Goal: Communication & Community: Answer question/provide support

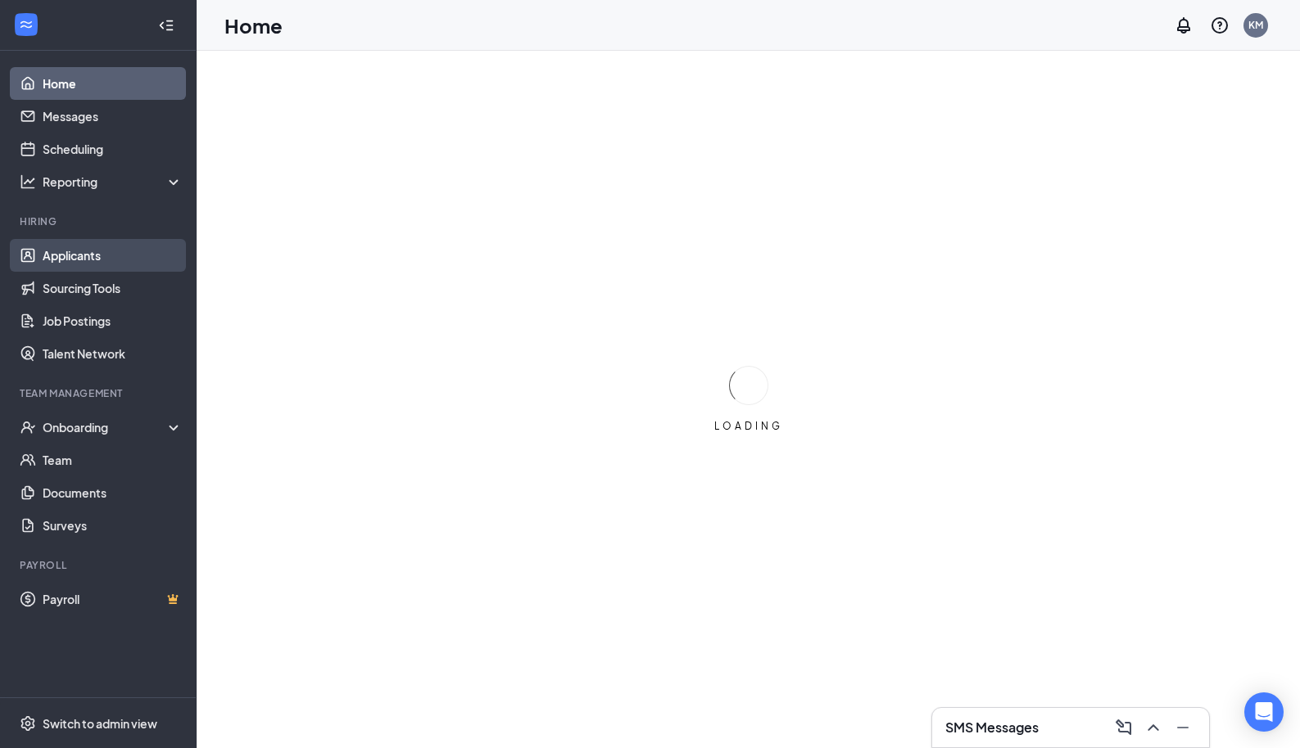
click at [53, 252] on link "Applicants" at bounding box center [113, 255] width 140 height 33
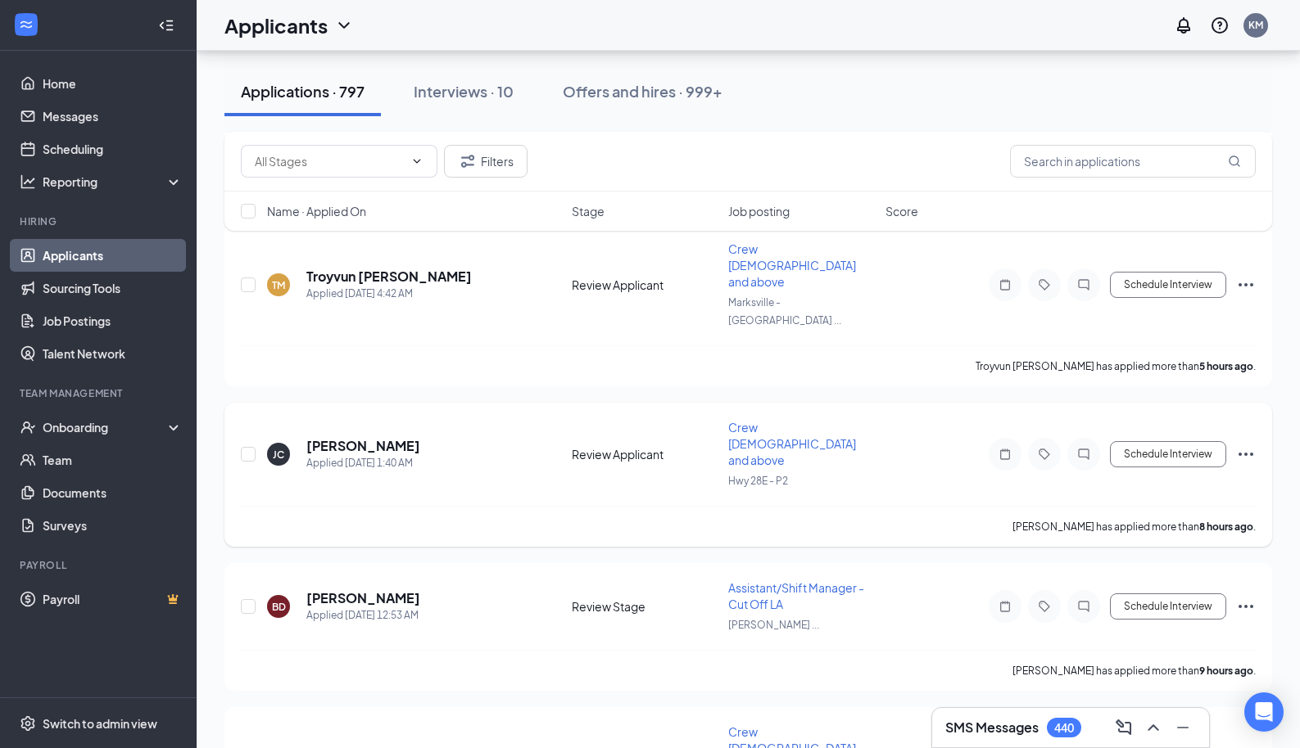
scroll to position [307, 0]
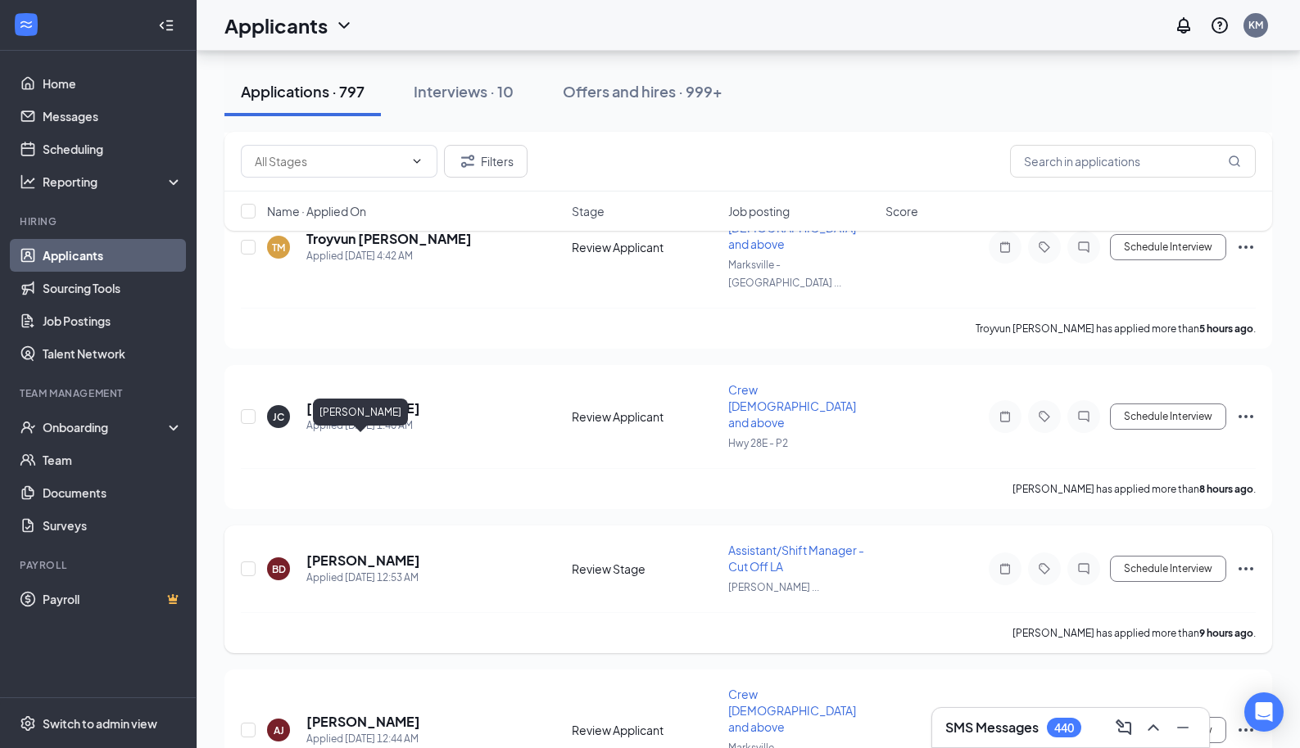
click at [394, 552] on h5 "[PERSON_NAME]" at bounding box center [363, 561] width 114 height 18
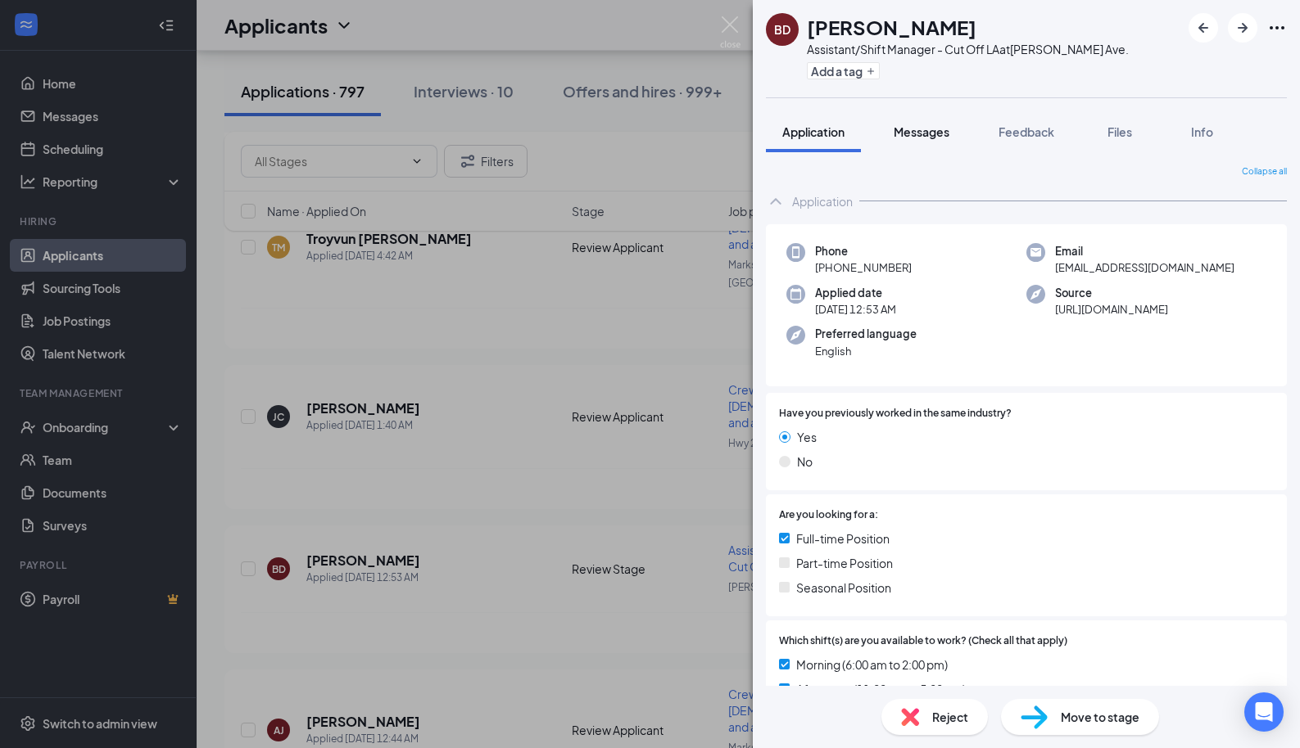
click at [928, 123] on button "Messages" at bounding box center [921, 131] width 88 height 41
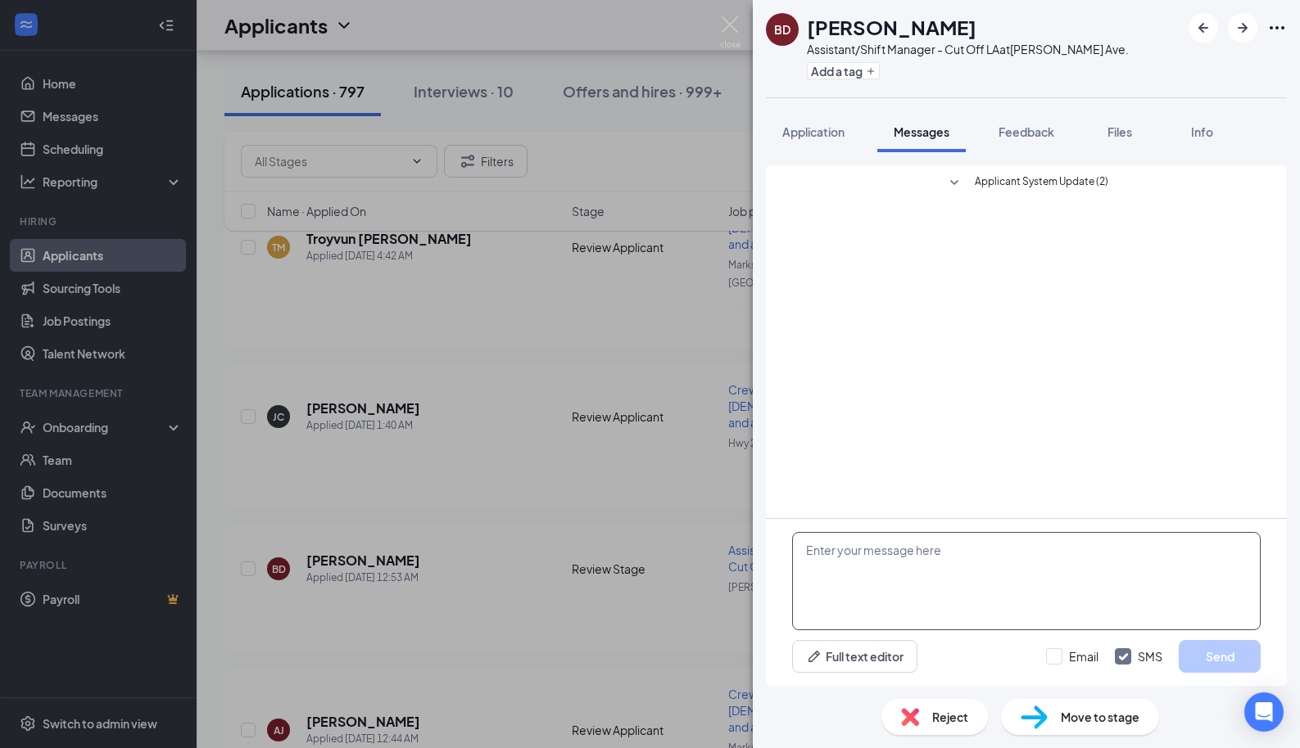
click at [937, 570] on textarea at bounding box center [1026, 581] width 468 height 98
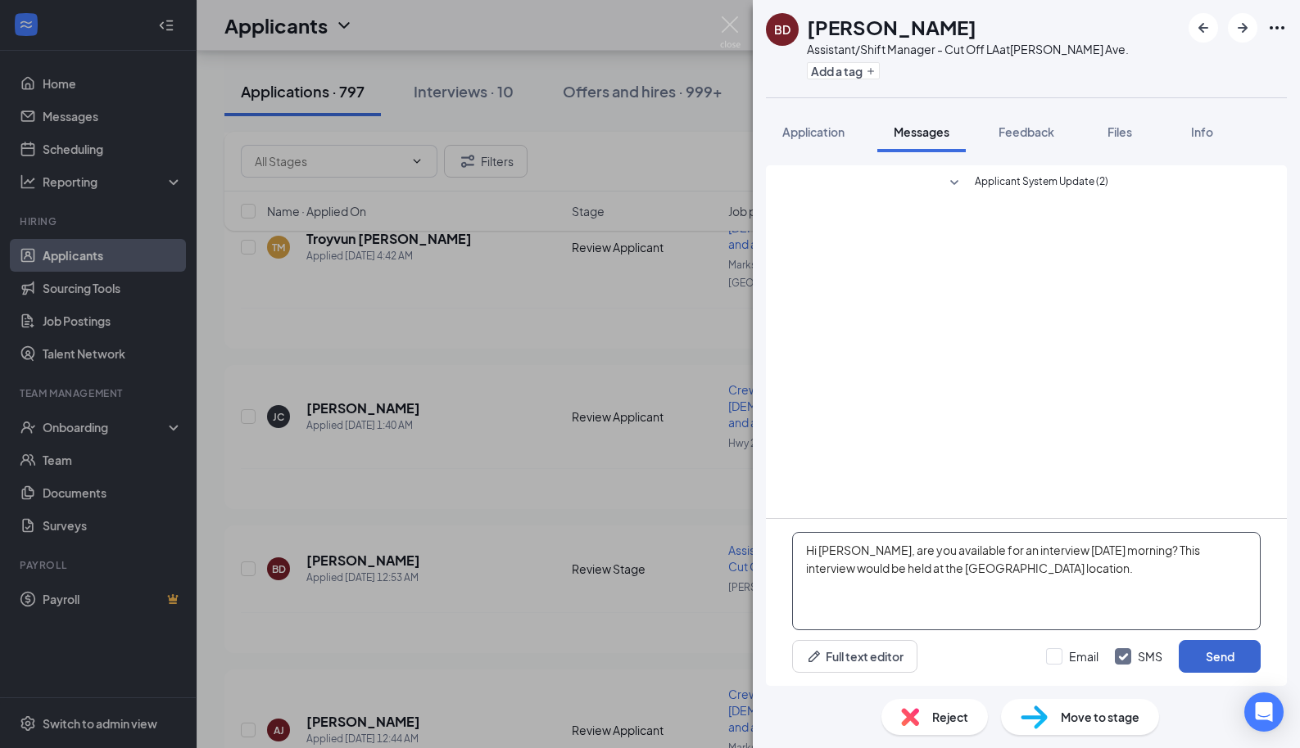
type textarea "Hi [PERSON_NAME], are you available for an interview [DATE] morning? This inter…"
click at [1206, 655] on button "Send" at bounding box center [1219, 656] width 82 height 33
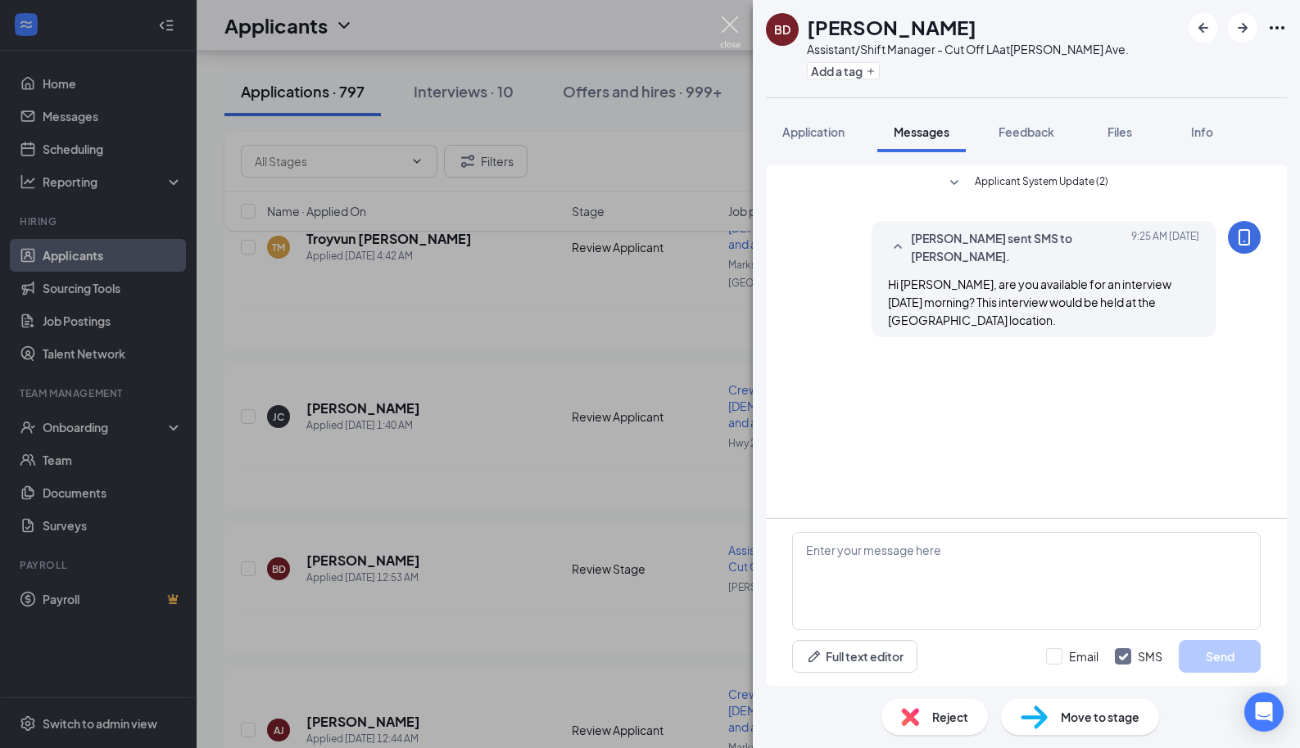
click at [724, 31] on img at bounding box center [730, 32] width 20 height 32
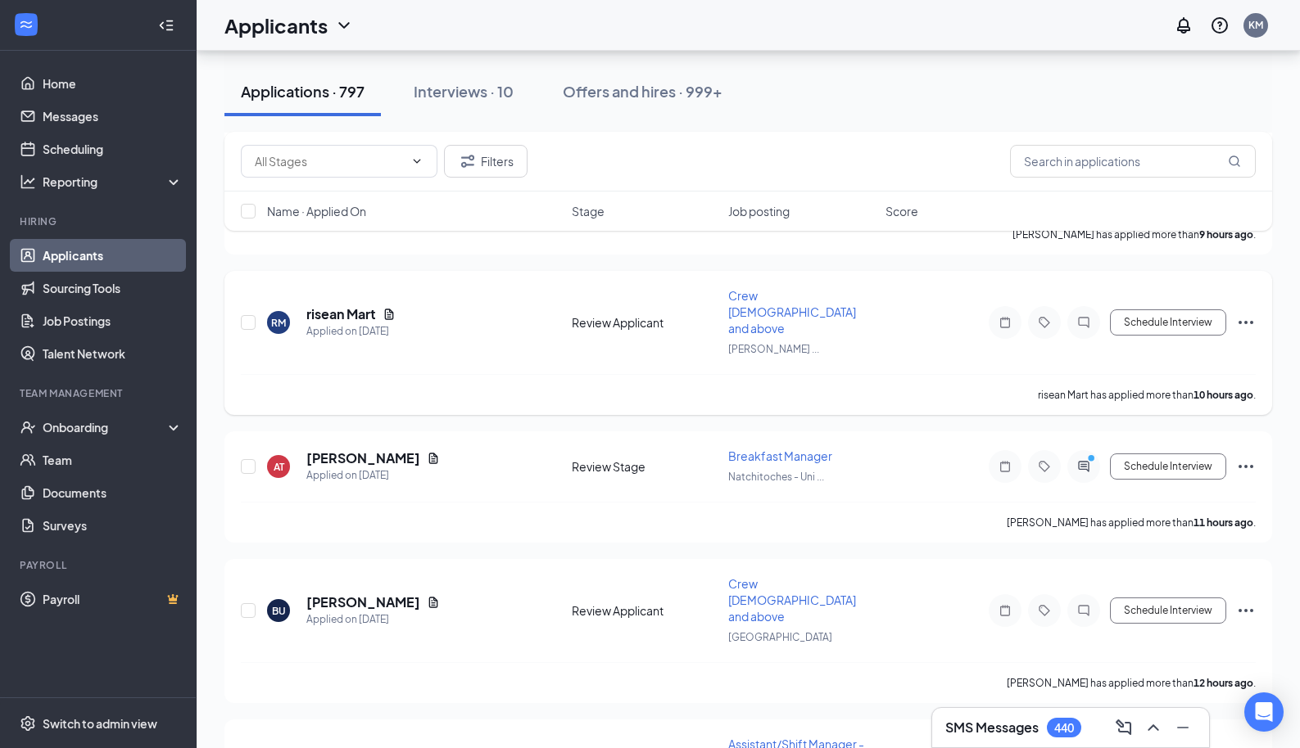
scroll to position [893, 0]
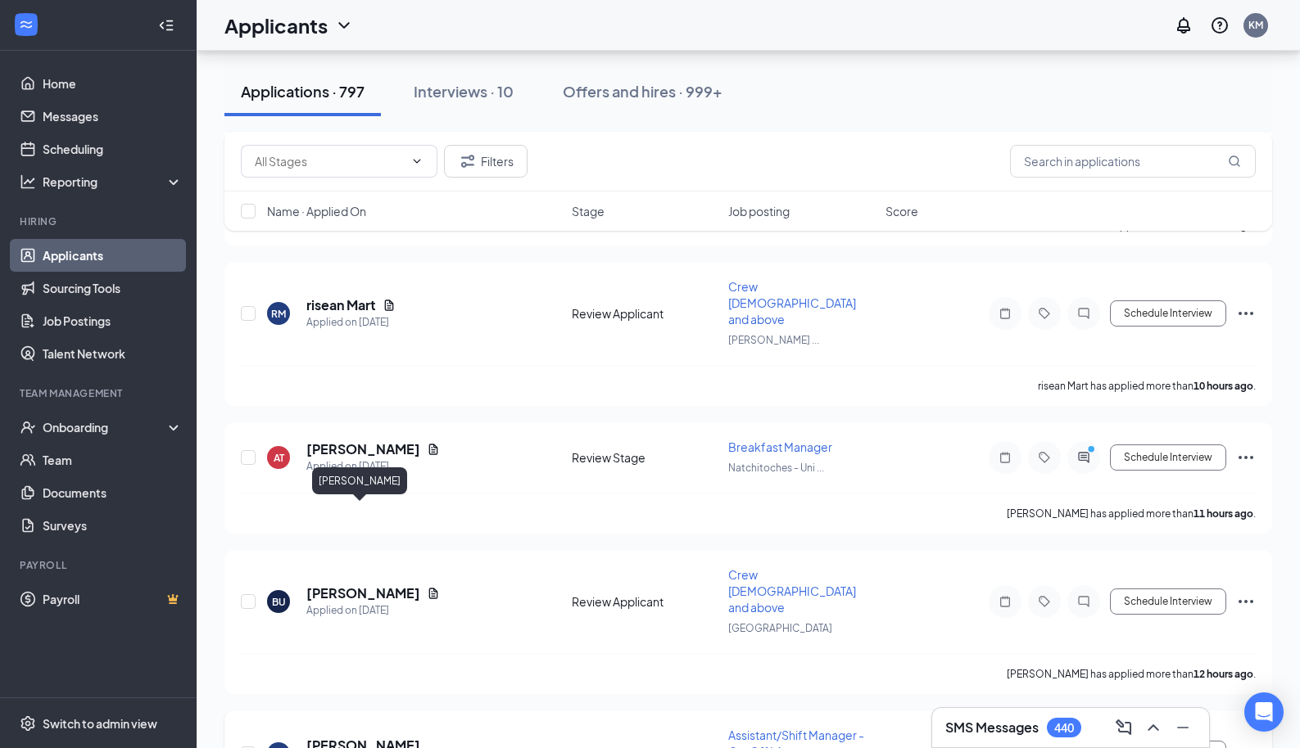
click at [359, 737] on h5 "[PERSON_NAME]" at bounding box center [363, 746] width 114 height 18
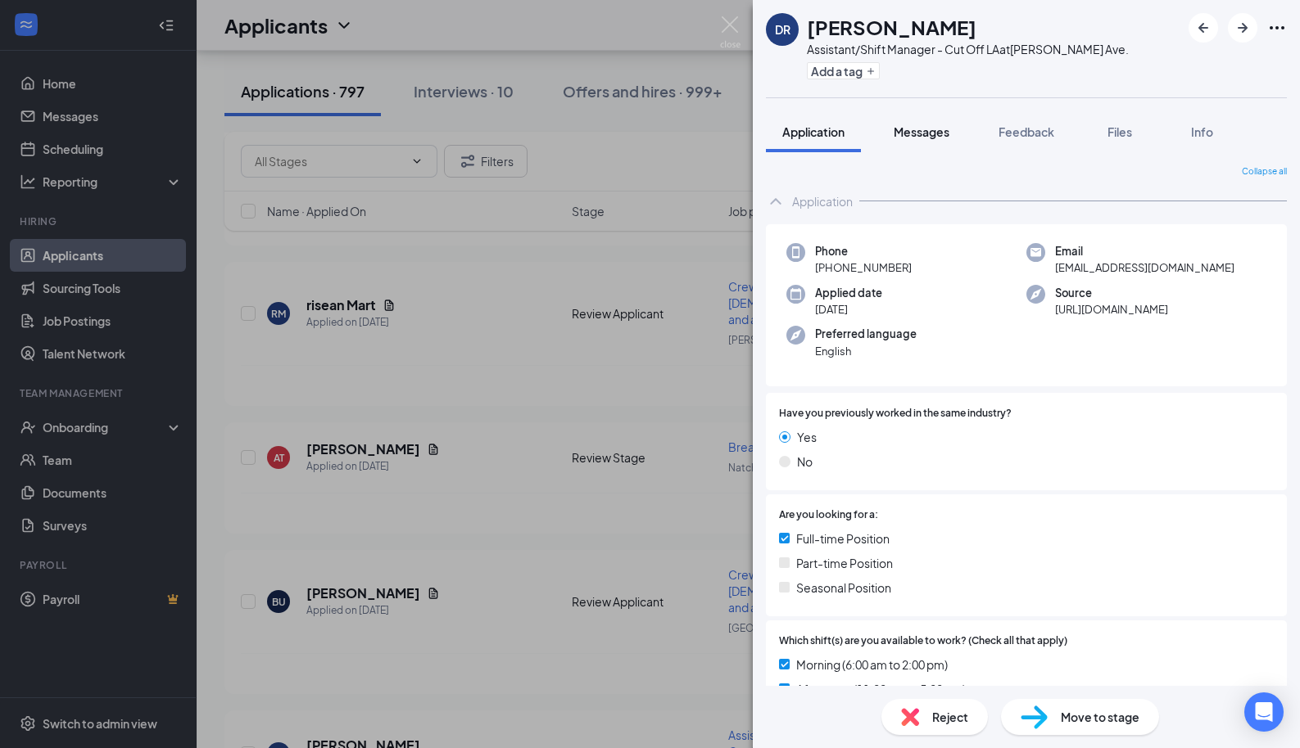
click at [930, 139] on div "Messages" at bounding box center [921, 132] width 56 height 16
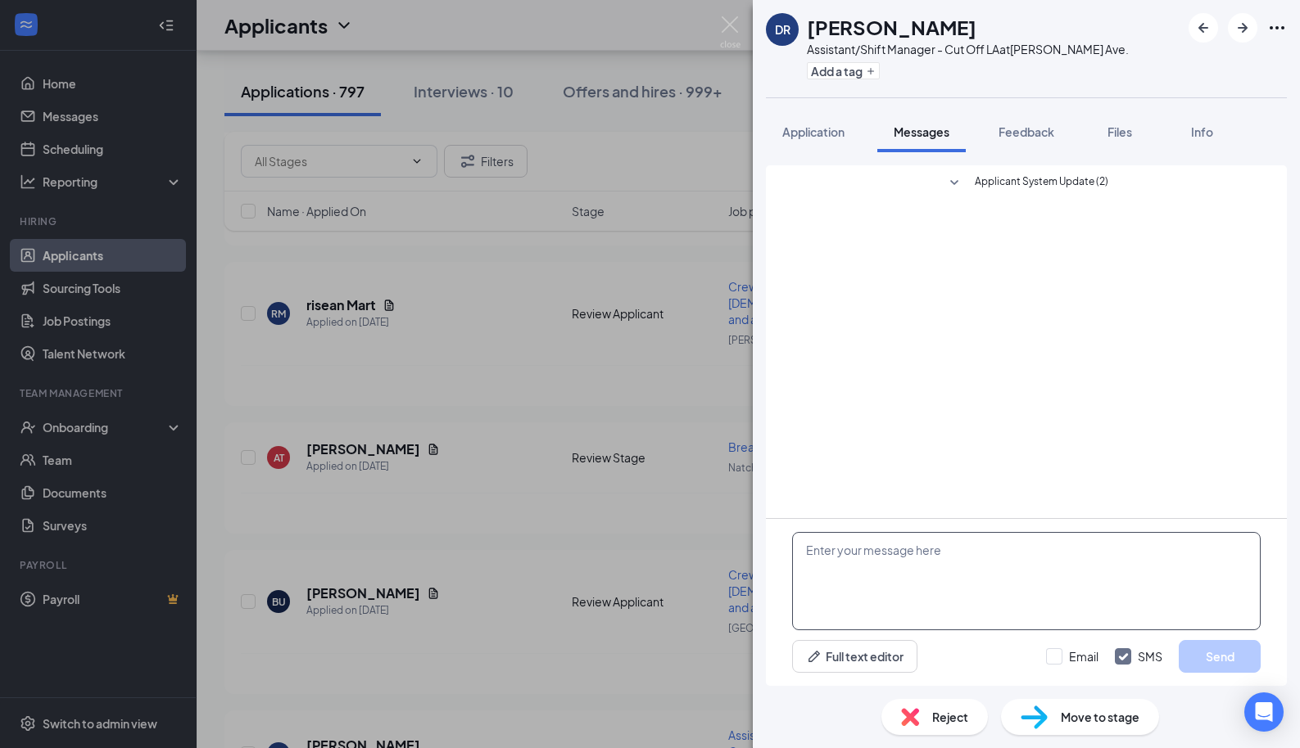
click at [990, 573] on textarea at bounding box center [1026, 581] width 468 height 98
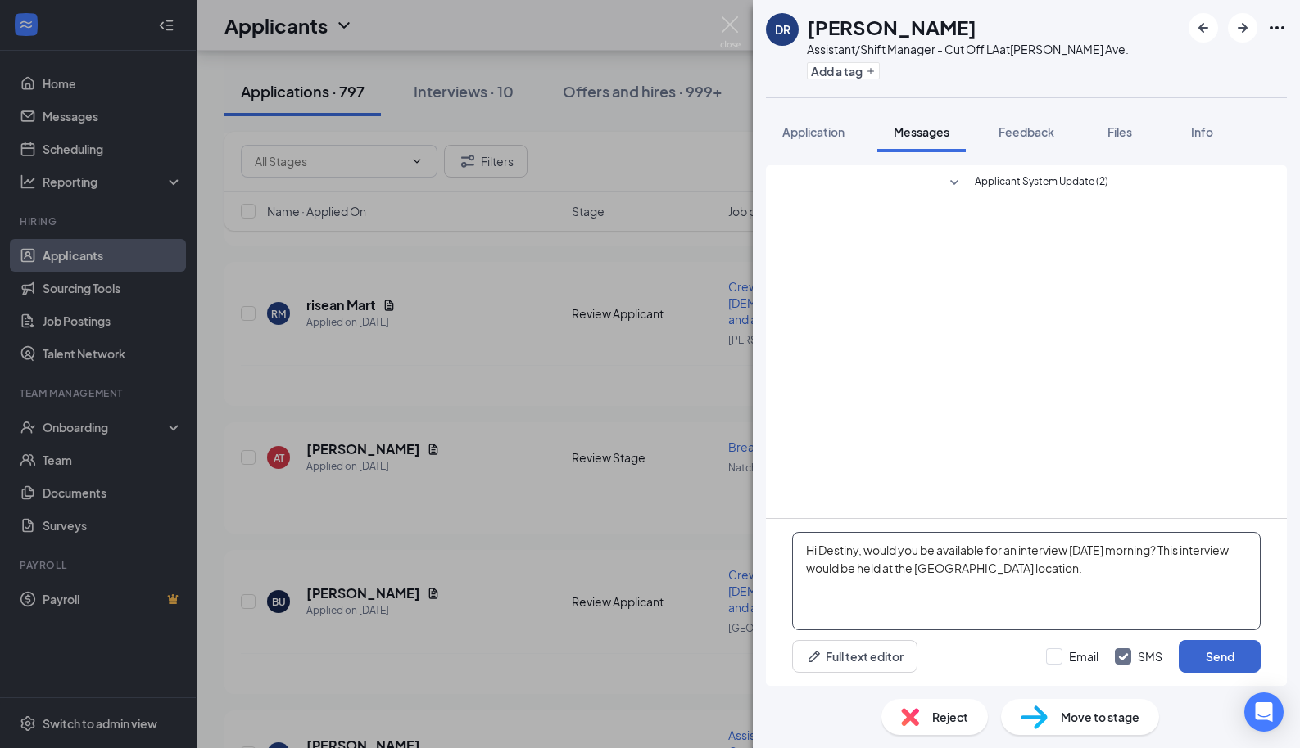
type textarea "Hi Destiny, would you be available for an interview [DATE] morning? This interv…"
click at [1226, 649] on button "Send" at bounding box center [1219, 656] width 82 height 33
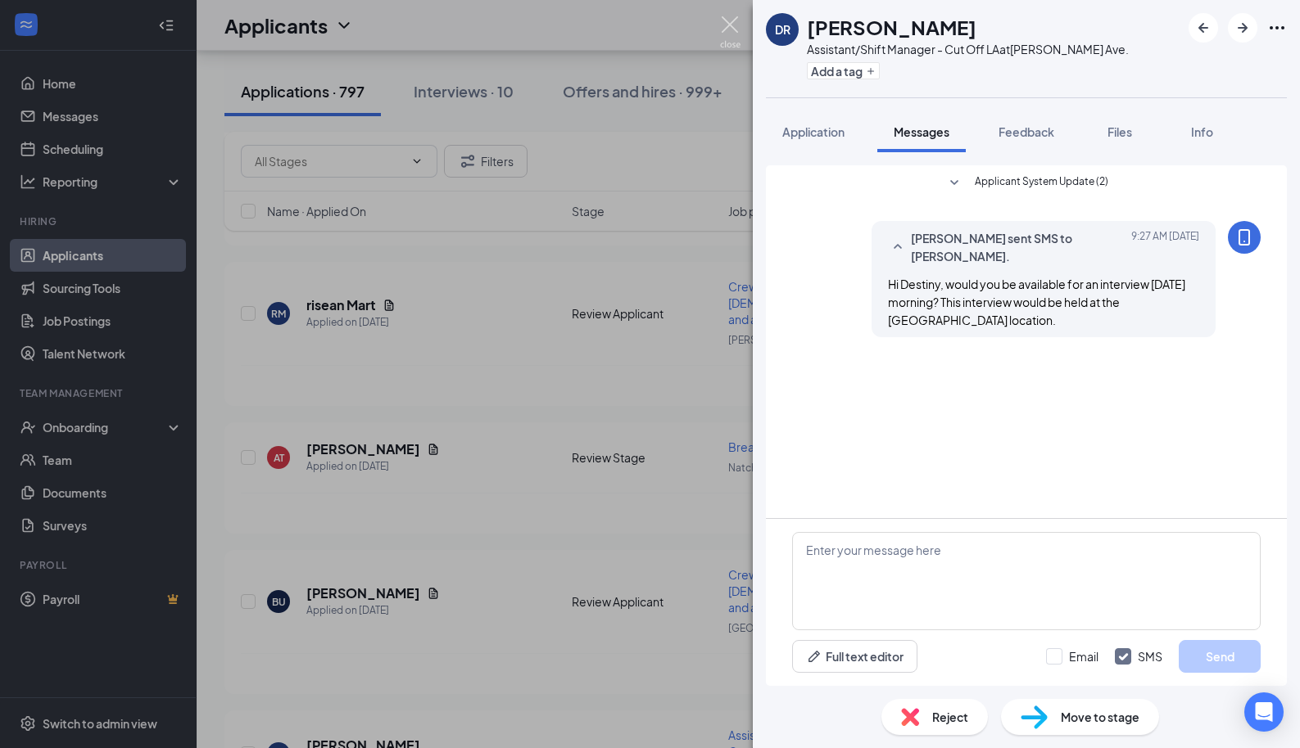
click at [729, 20] on img at bounding box center [730, 32] width 20 height 32
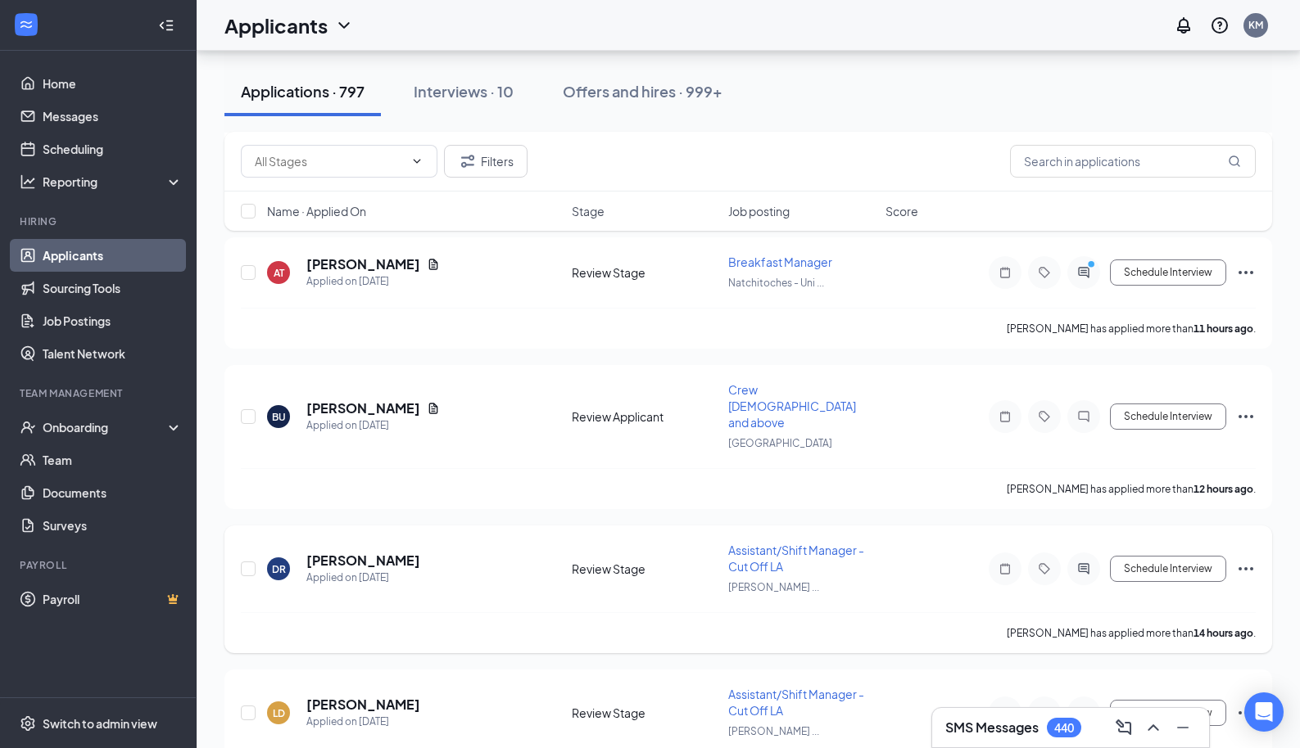
scroll to position [1080, 0]
click at [359, 694] on h5 "[PERSON_NAME]" at bounding box center [363, 703] width 114 height 18
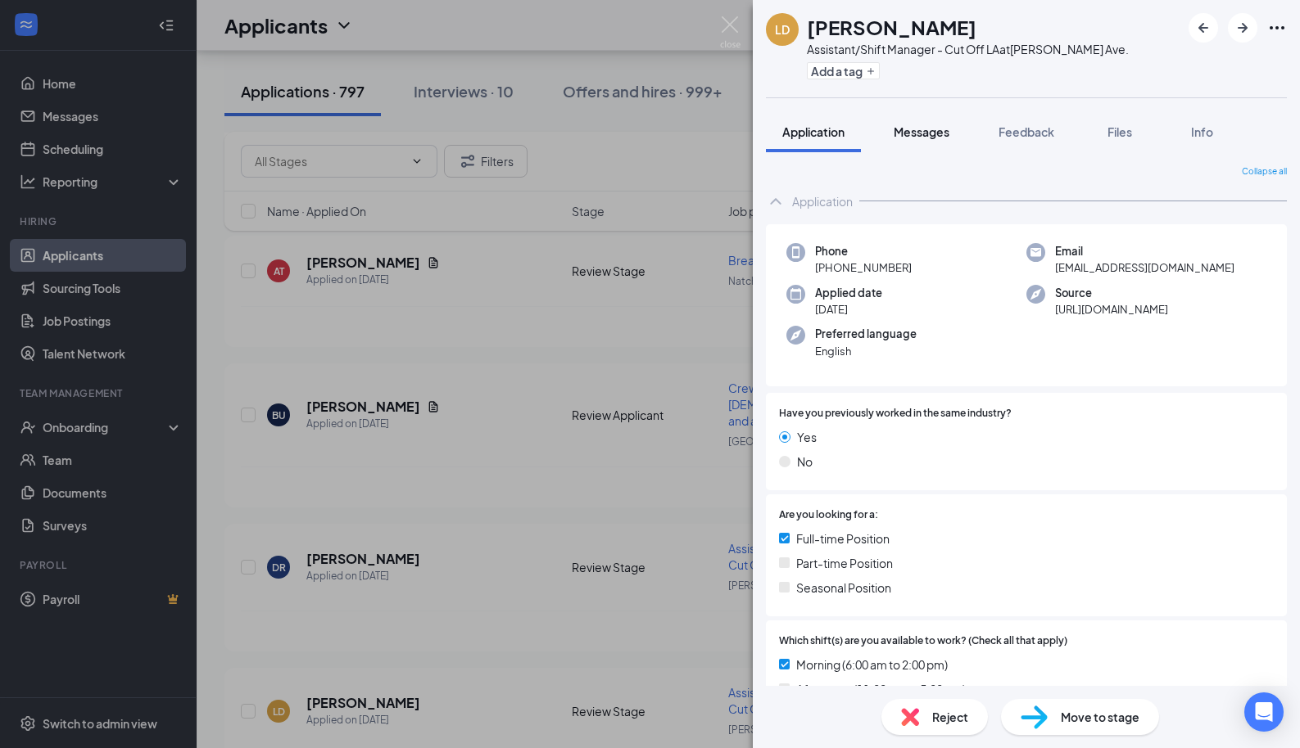
click at [935, 138] on div "Messages" at bounding box center [921, 132] width 56 height 16
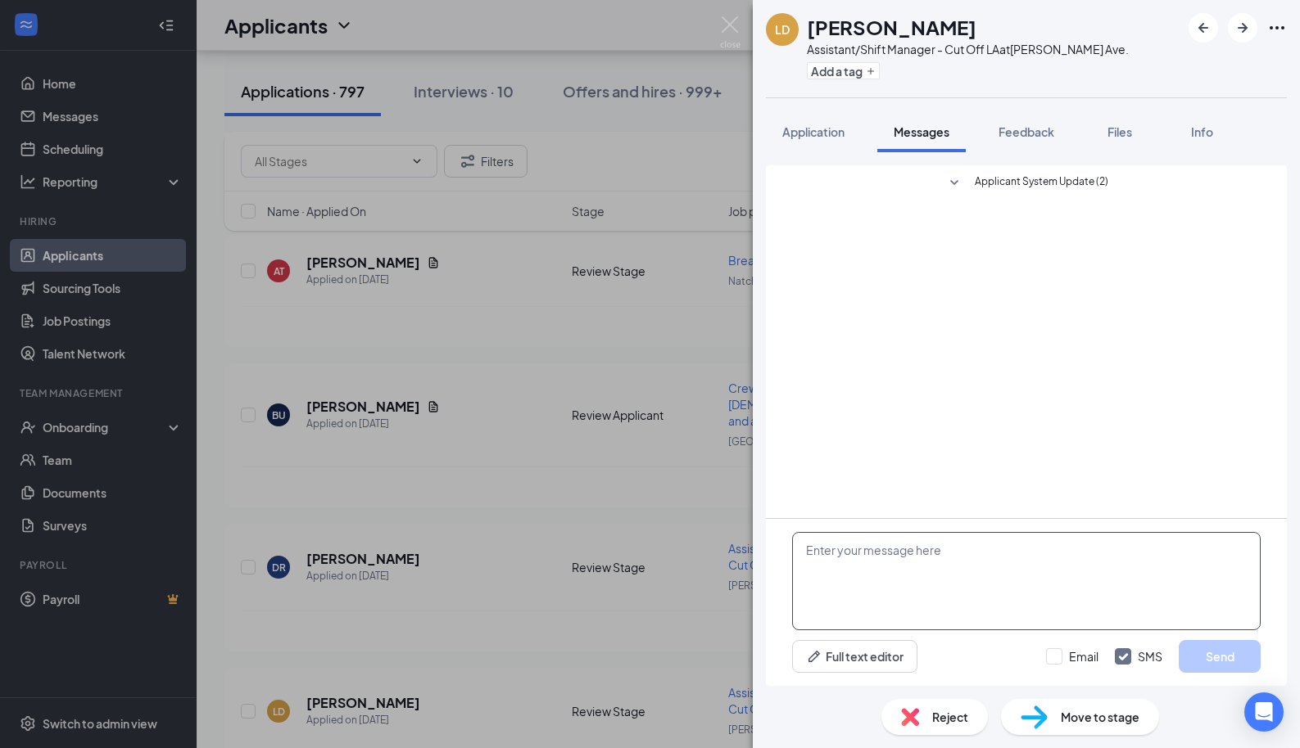
click at [875, 551] on textarea at bounding box center [1026, 581] width 468 height 98
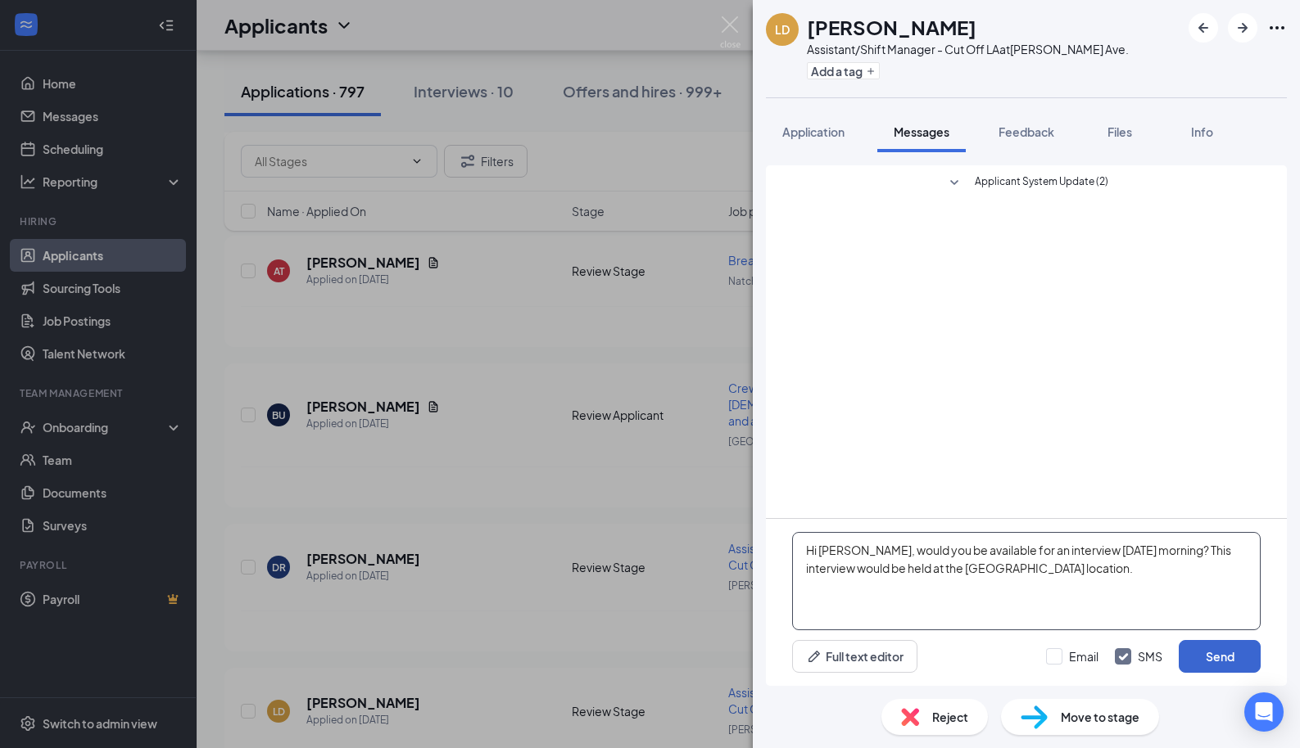
type textarea "Hi [PERSON_NAME], would you be available for an interview [DATE] morning? This …"
click at [1219, 653] on button "Send" at bounding box center [1219, 656] width 82 height 33
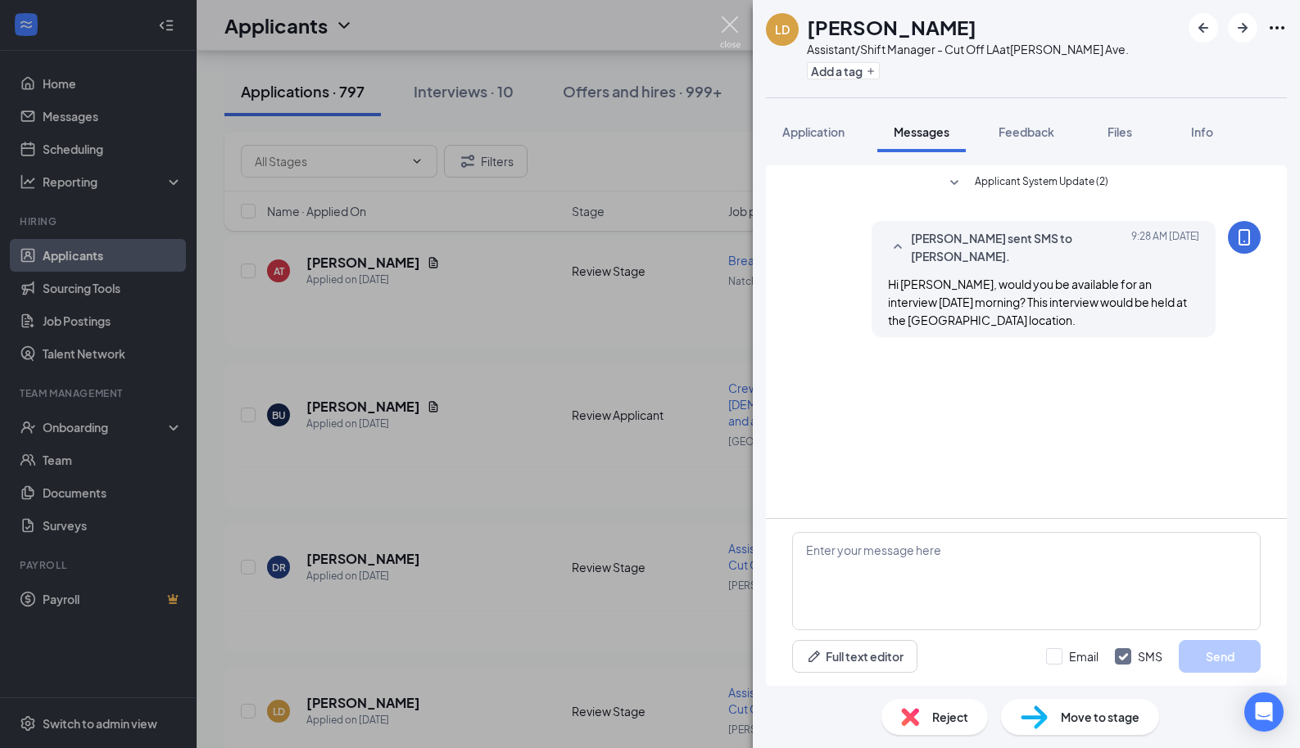
click at [726, 34] on img at bounding box center [730, 32] width 20 height 32
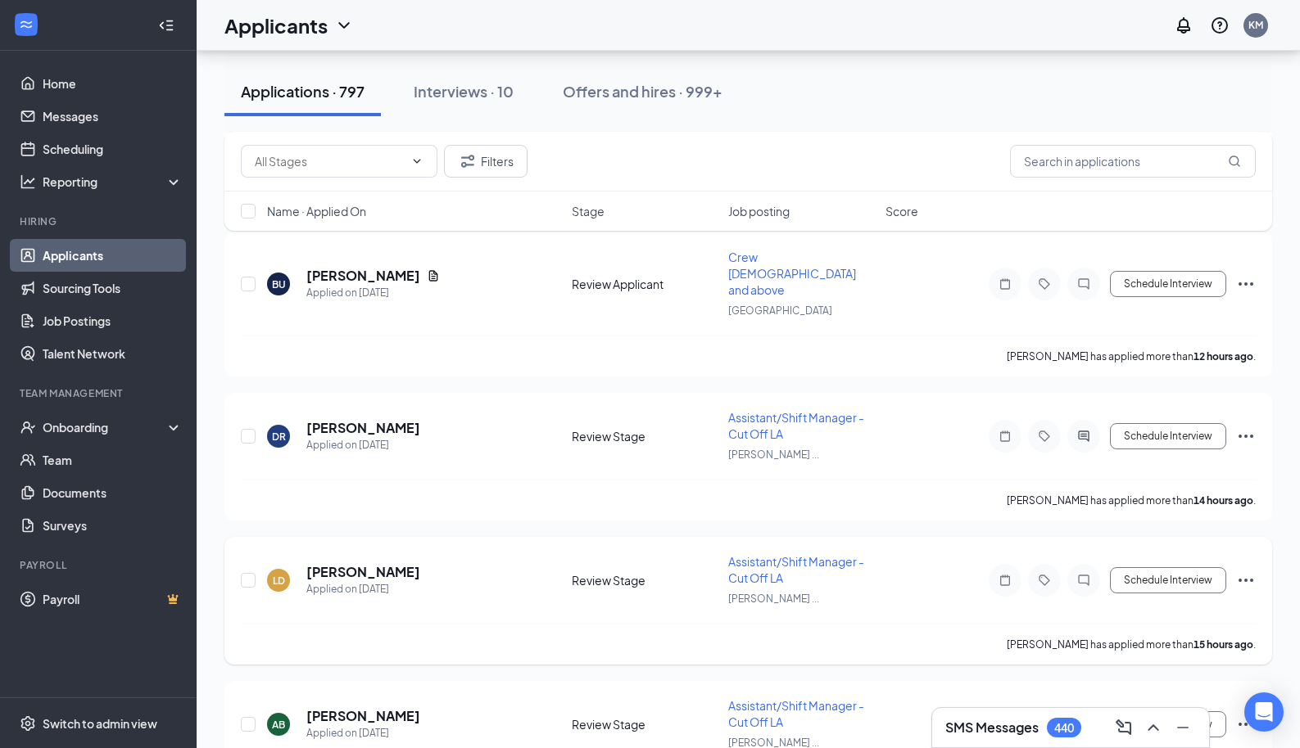
scroll to position [1214, 0]
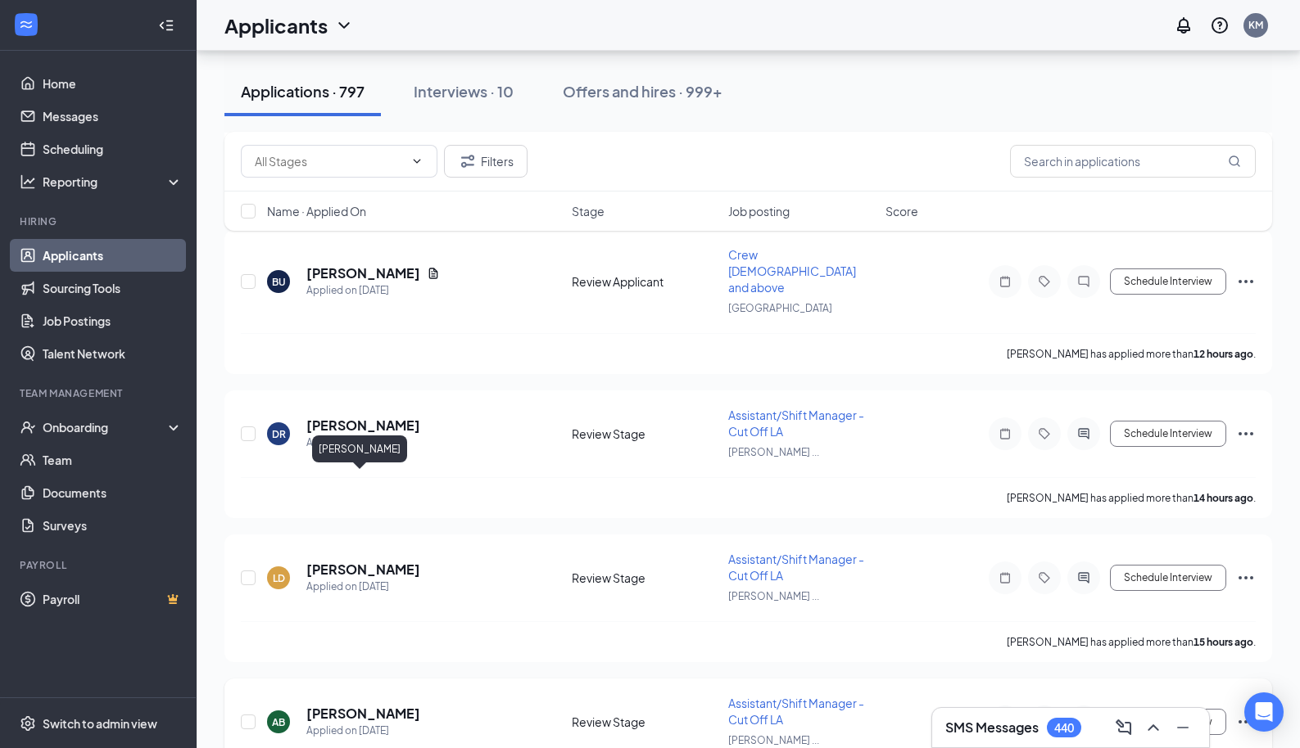
click at [368, 705] on h5 "[PERSON_NAME]" at bounding box center [363, 714] width 114 height 18
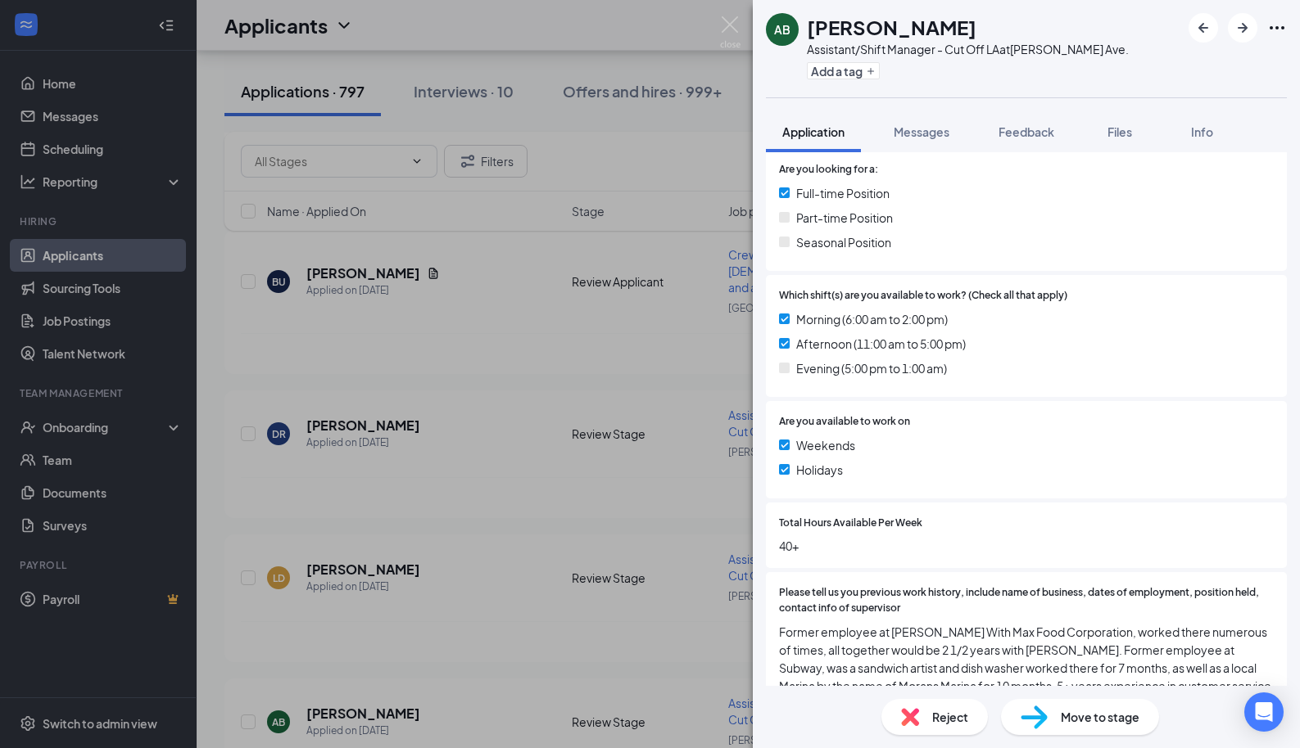
scroll to position [235, 0]
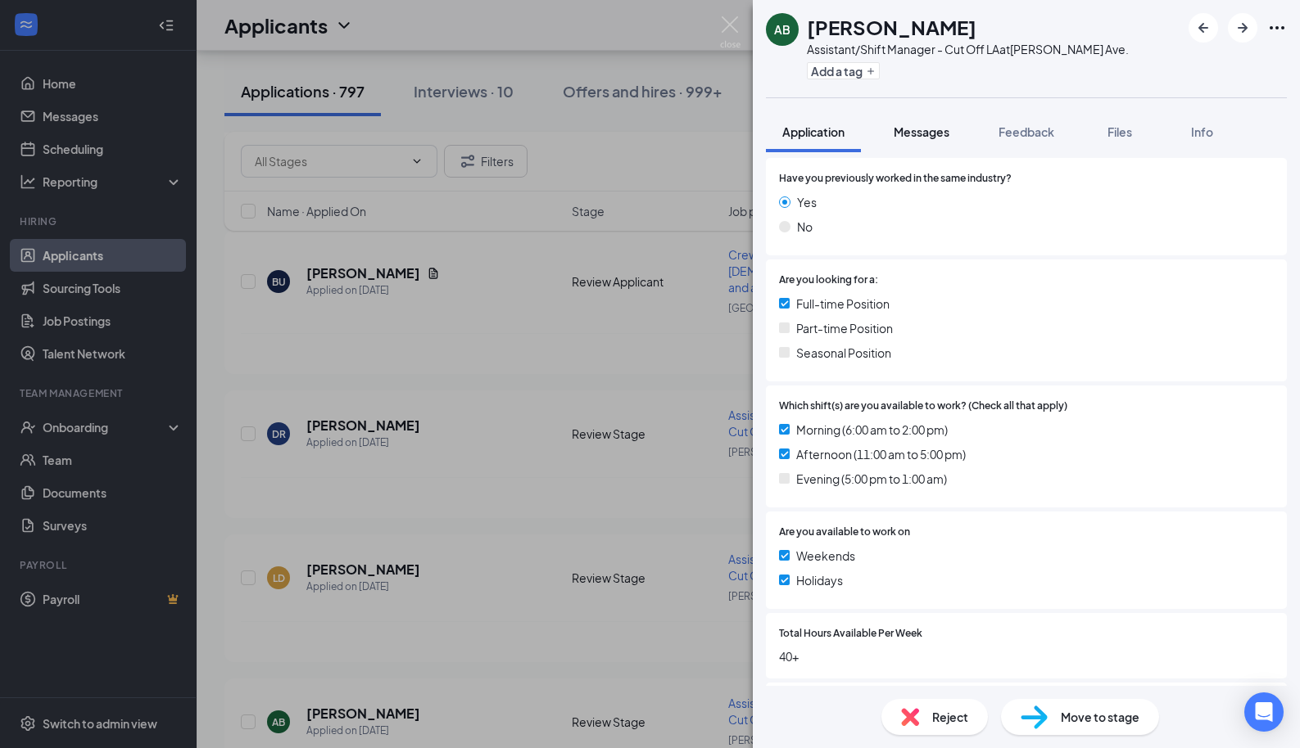
click at [925, 129] on span "Messages" at bounding box center [921, 131] width 56 height 15
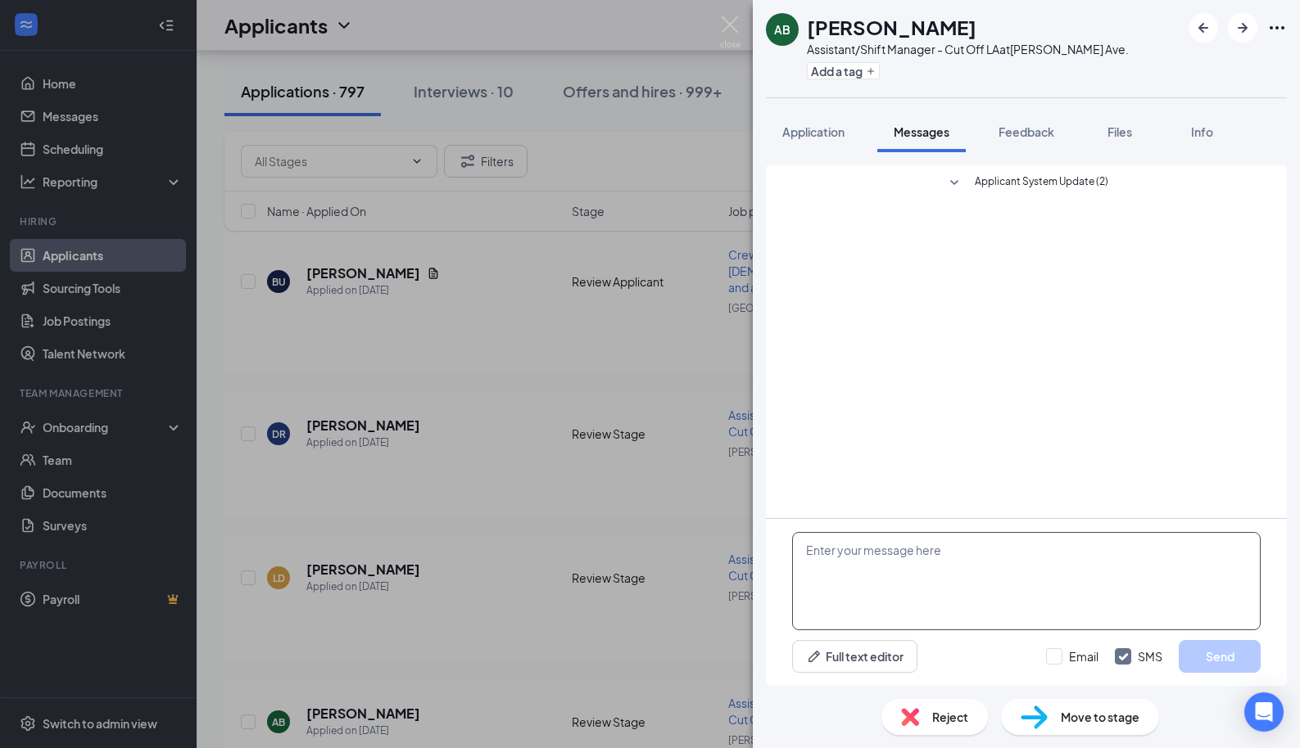
click at [902, 572] on textarea at bounding box center [1026, 581] width 468 height 98
type textarea "Hi [PERSON_NAME], were you able to manager at McDonalds?"
click at [1227, 649] on button "Send" at bounding box center [1219, 656] width 82 height 33
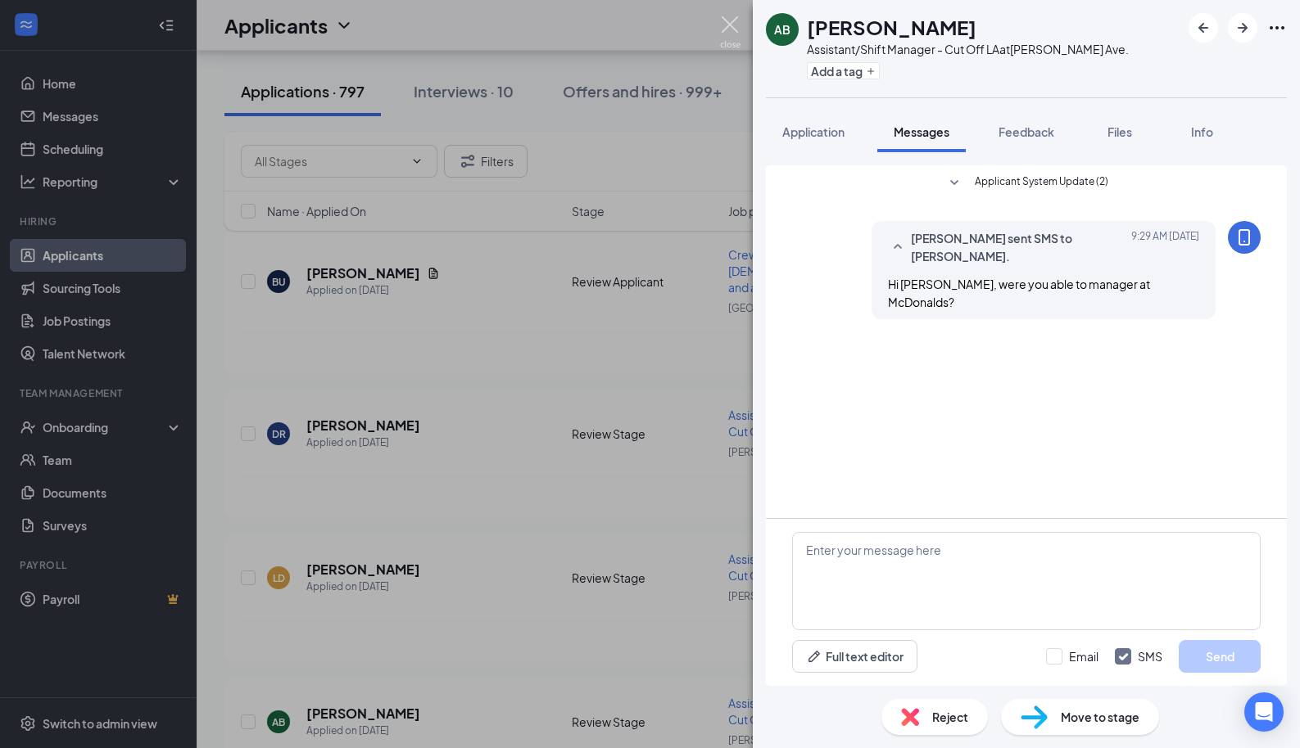
click at [721, 17] on img at bounding box center [730, 32] width 20 height 32
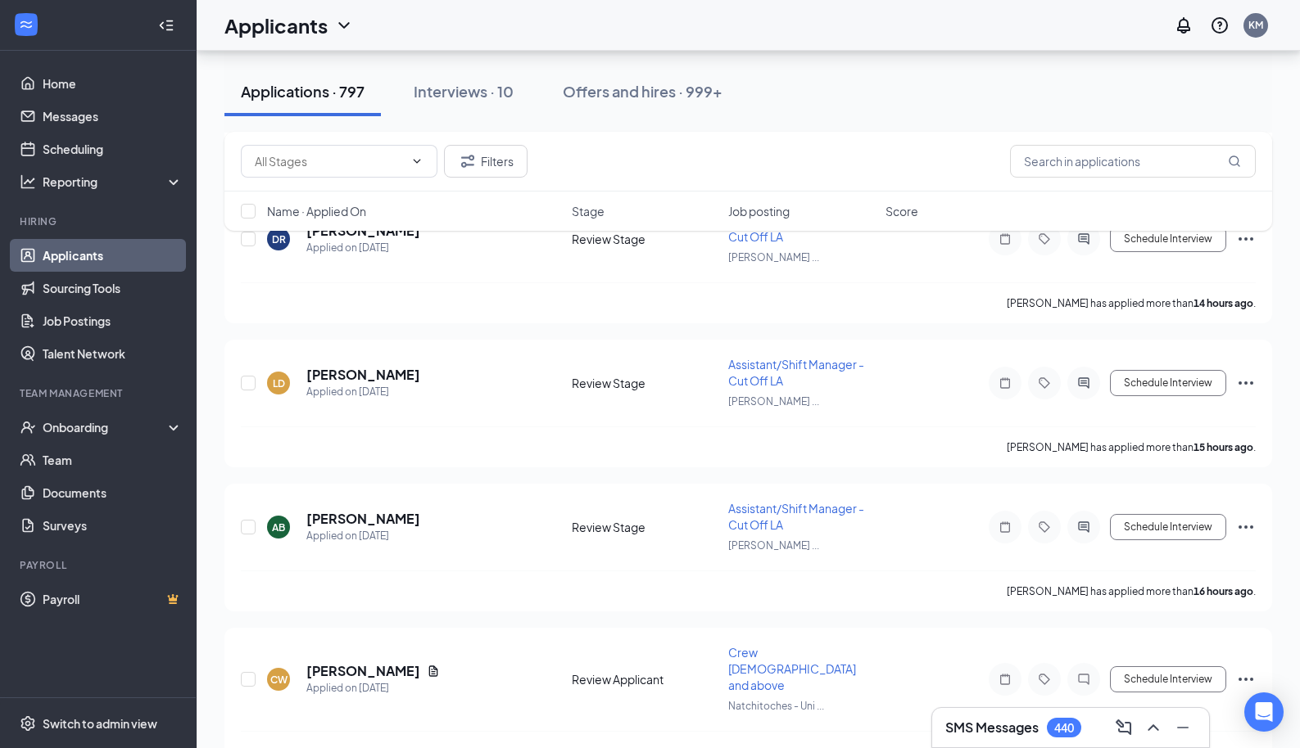
scroll to position [1416, 0]
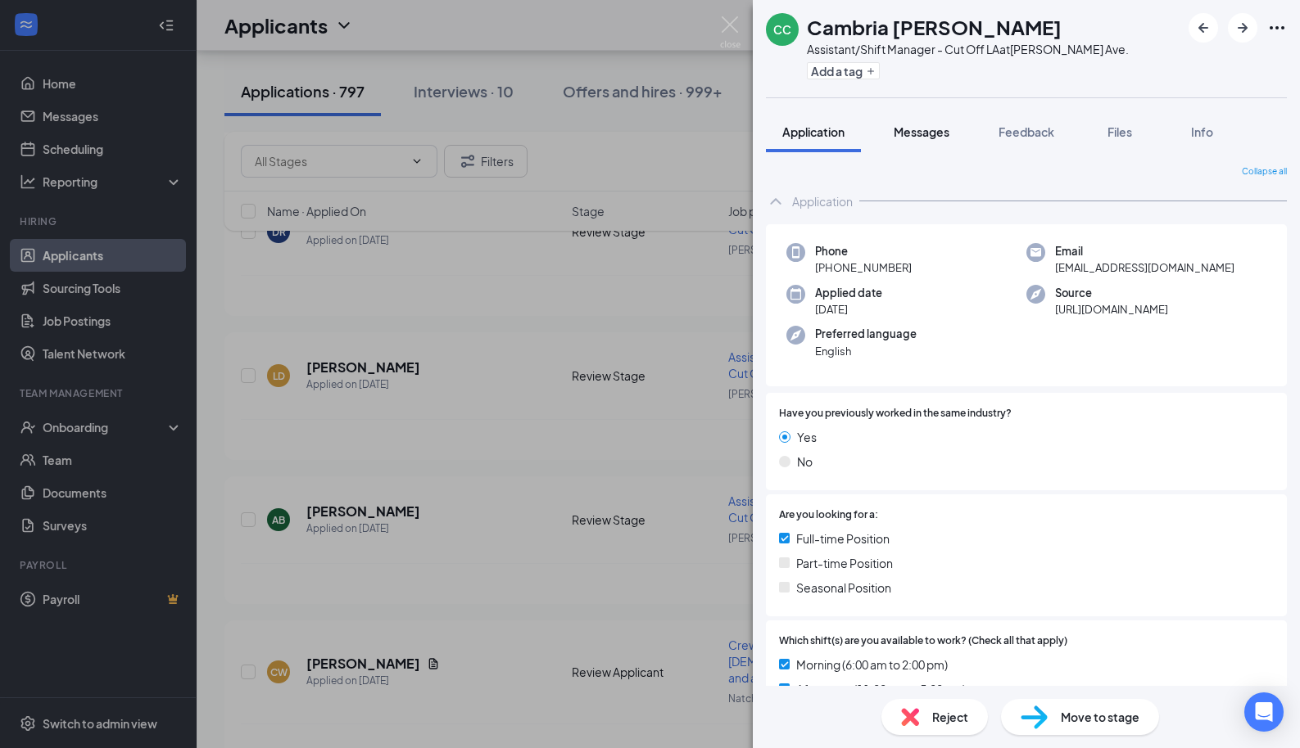
click at [932, 137] on span "Messages" at bounding box center [921, 131] width 56 height 15
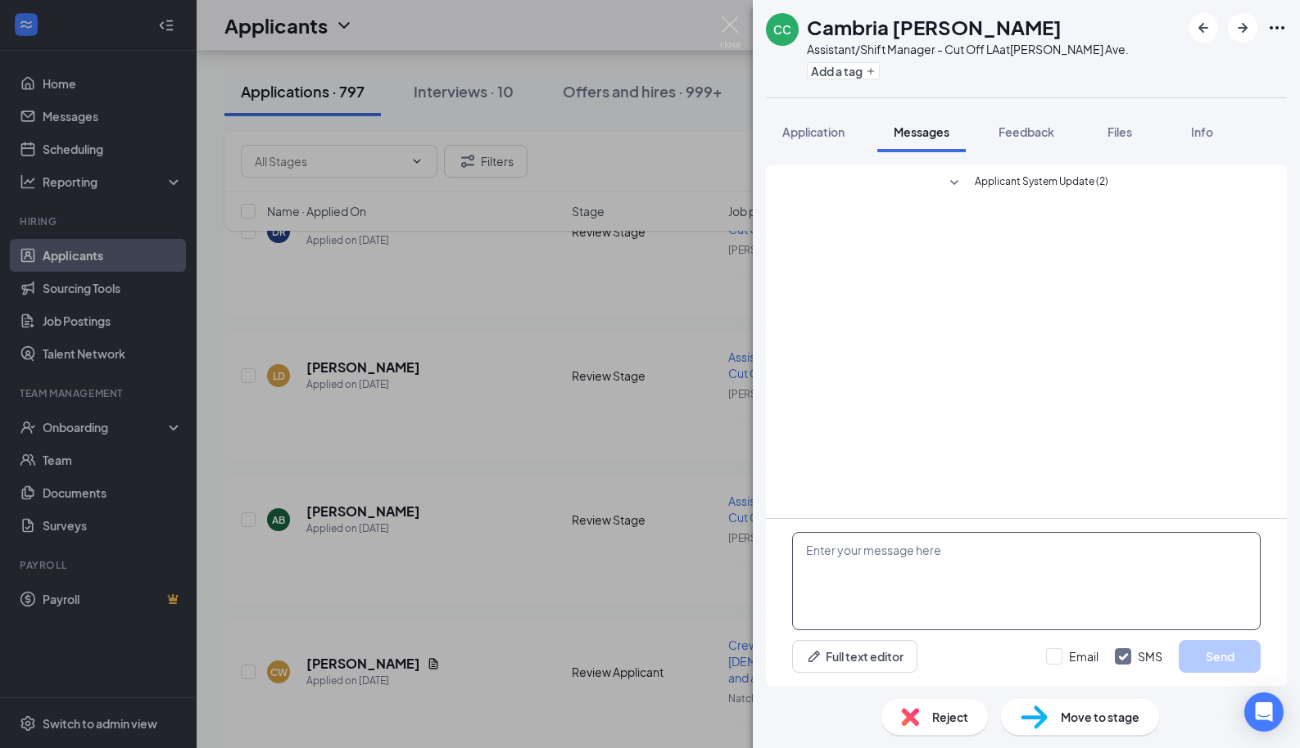
click at [939, 574] on textarea at bounding box center [1026, 581] width 468 height 98
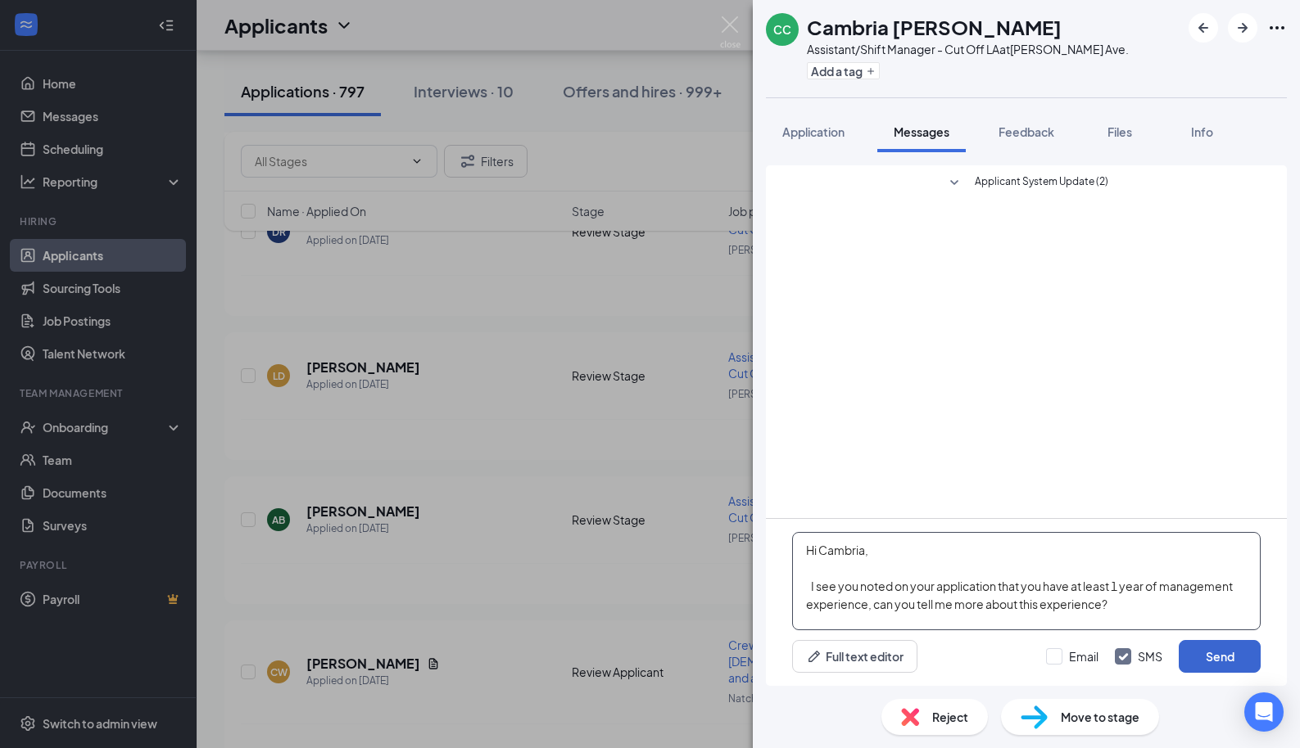
type textarea "Hi Cambria, I see you noted on your application that you have at least 1 year o…"
click at [1223, 656] on button "Send" at bounding box center [1219, 656] width 82 height 33
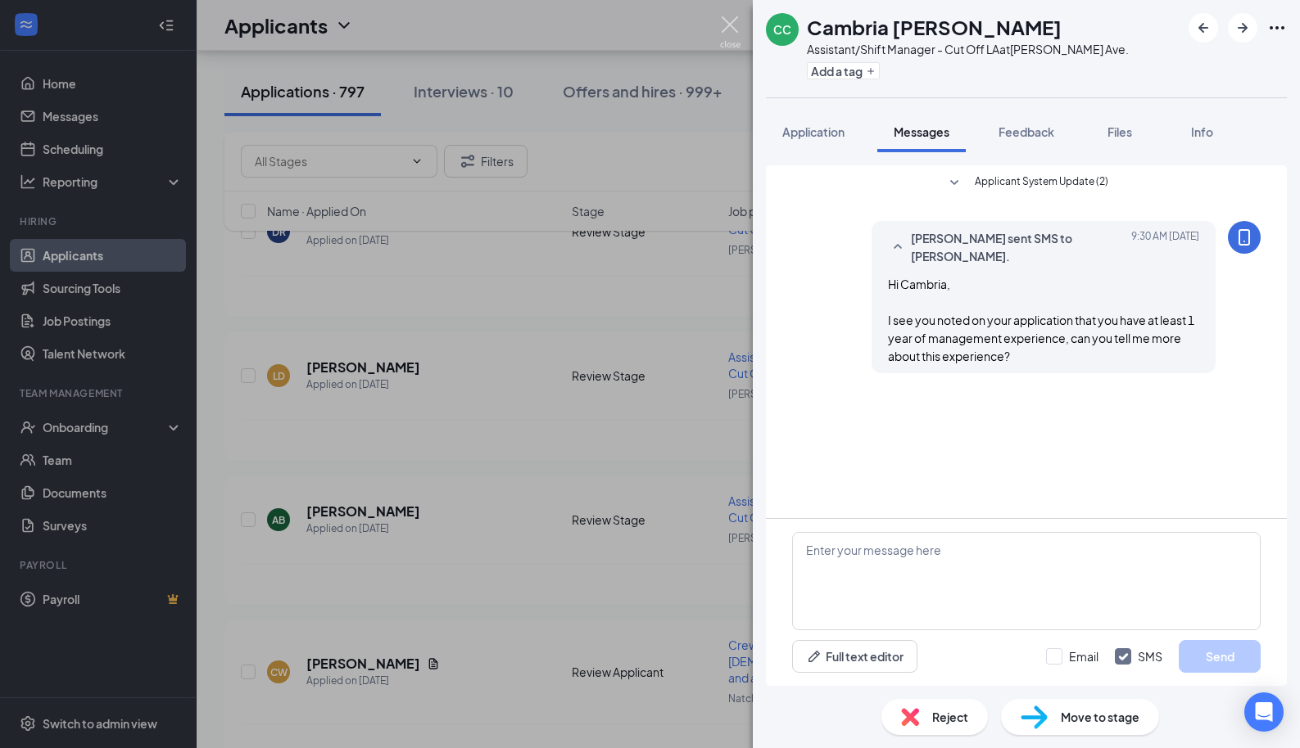
click at [726, 24] on img at bounding box center [730, 32] width 20 height 32
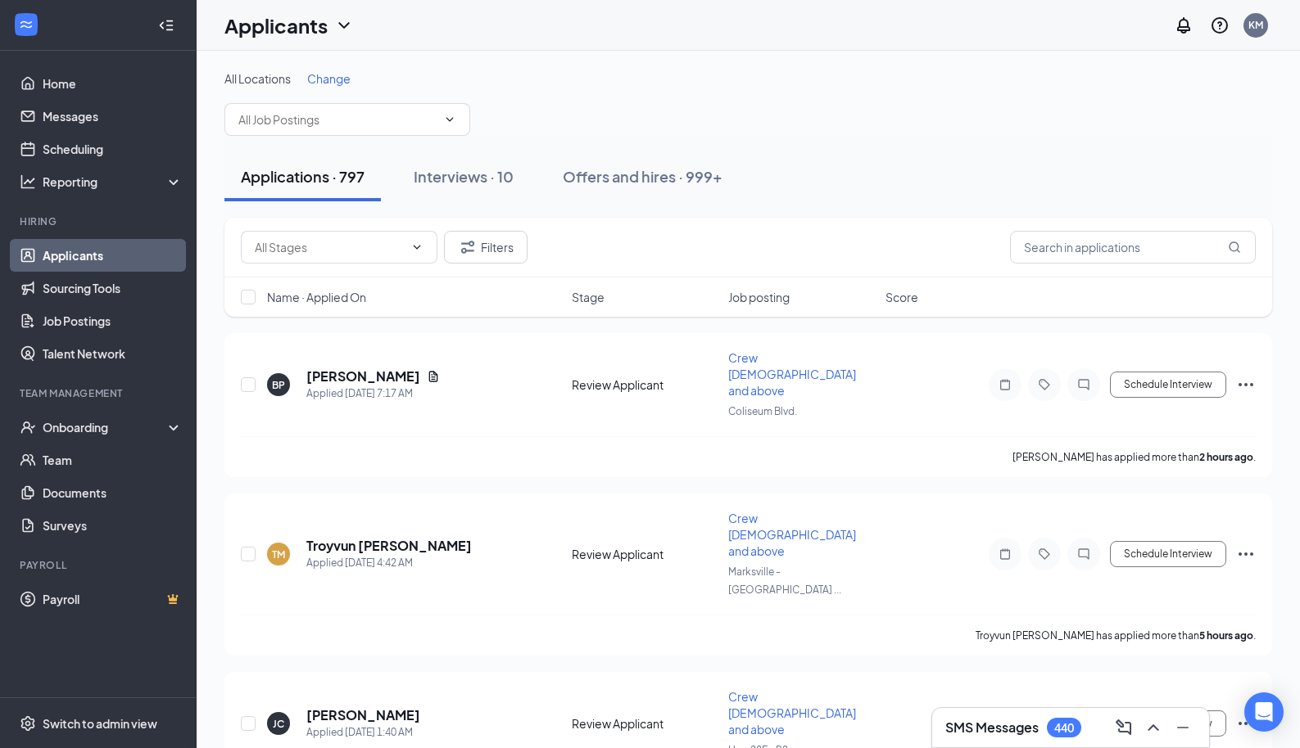
click at [995, 741] on div "SMS Messages 440" at bounding box center [1070, 727] width 277 height 39
